Goal: Find specific page/section: Find specific page/section

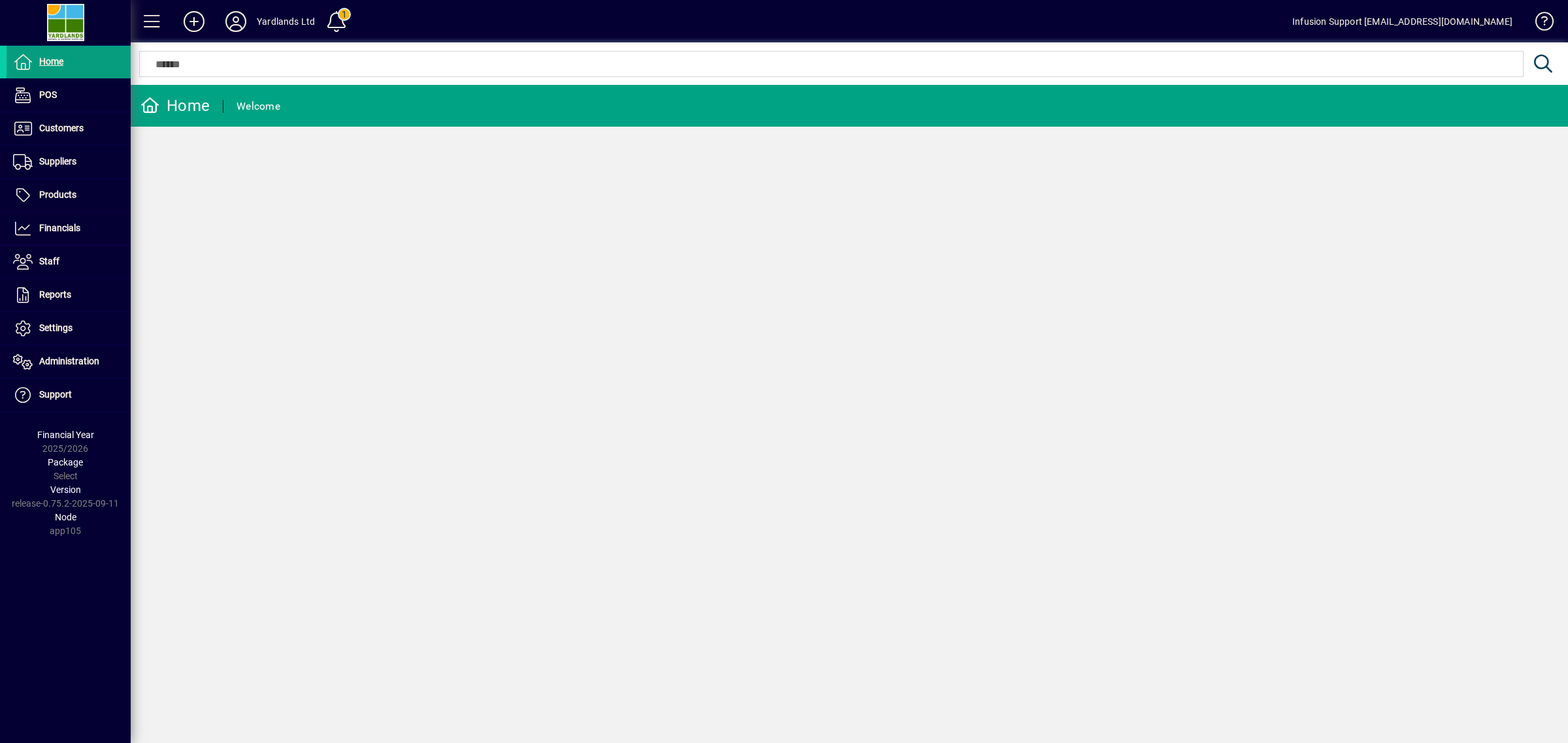
drag, startPoint x: 726, startPoint y: 511, endPoint x: 729, endPoint y: 578, distance: 67.1
click at [726, 543] on div "Home Welcome" at bounding box center [849, 414] width 1437 height 658
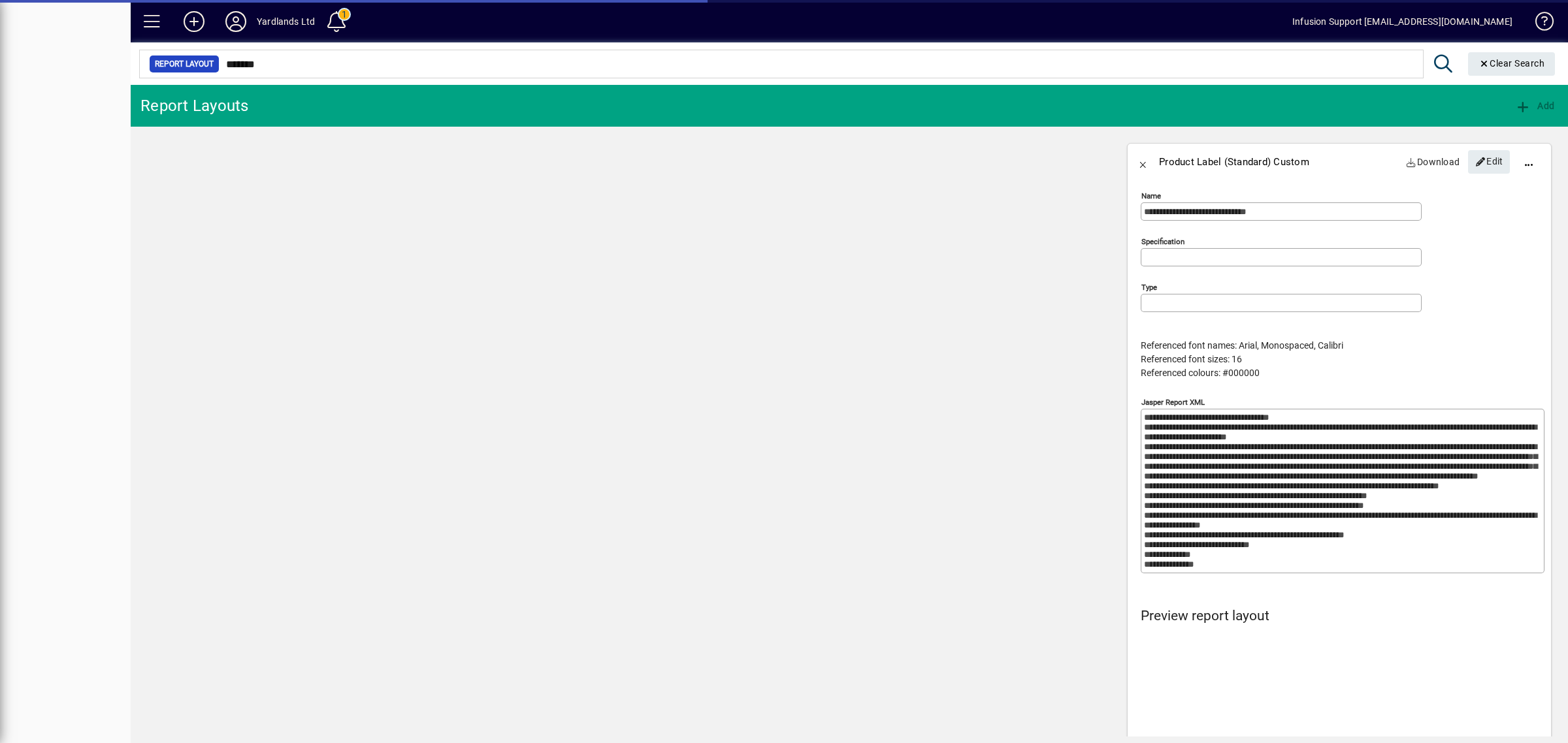
type input "**********"
